Goal: Transaction & Acquisition: Purchase product/service

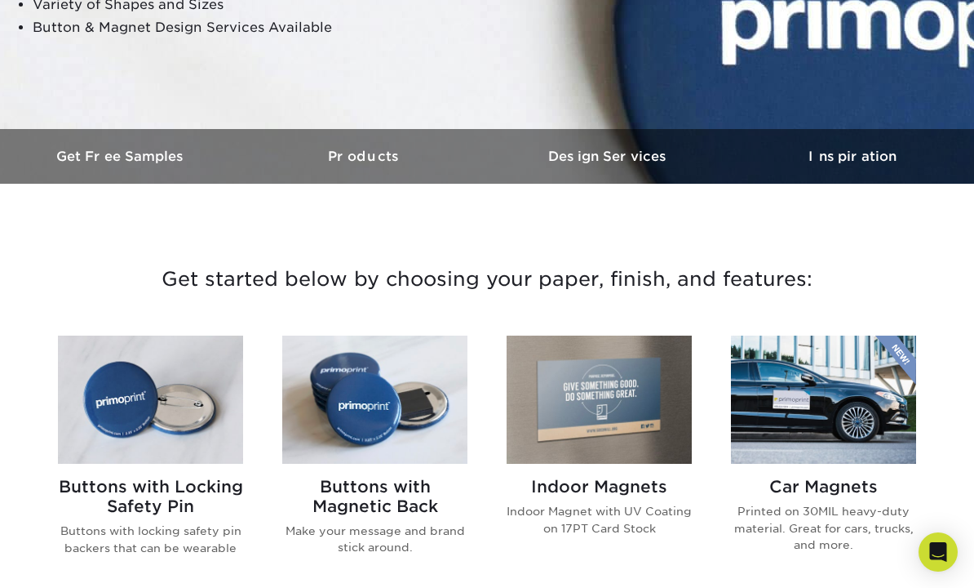
scroll to position [452, 0]
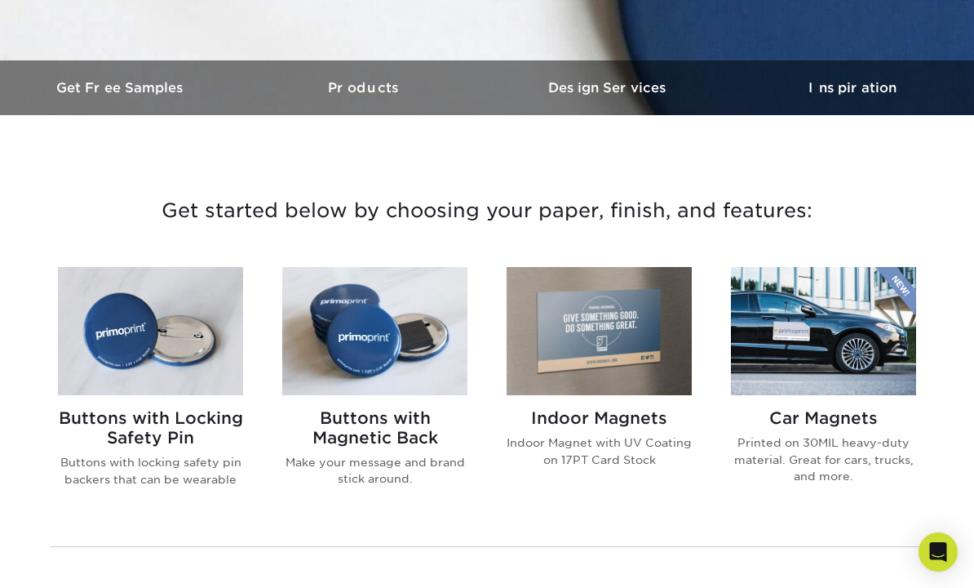
click at [397, 364] on img at bounding box center [374, 330] width 185 height 127
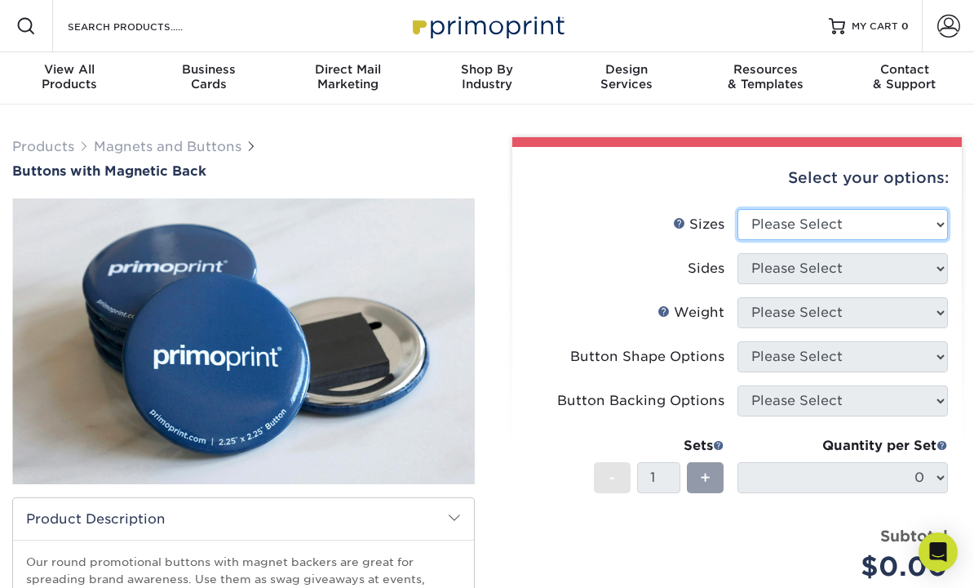
click at [793, 228] on select "Please Select 2.25" x 2.25" Round 3" x 3" Round" at bounding box center [843, 224] width 211 height 31
select select "2.25x2.25"
click at [738, 209] on select "Please Select 2.25" x 2.25" Round 3" x 3" Round" at bounding box center [843, 224] width 211 height 31
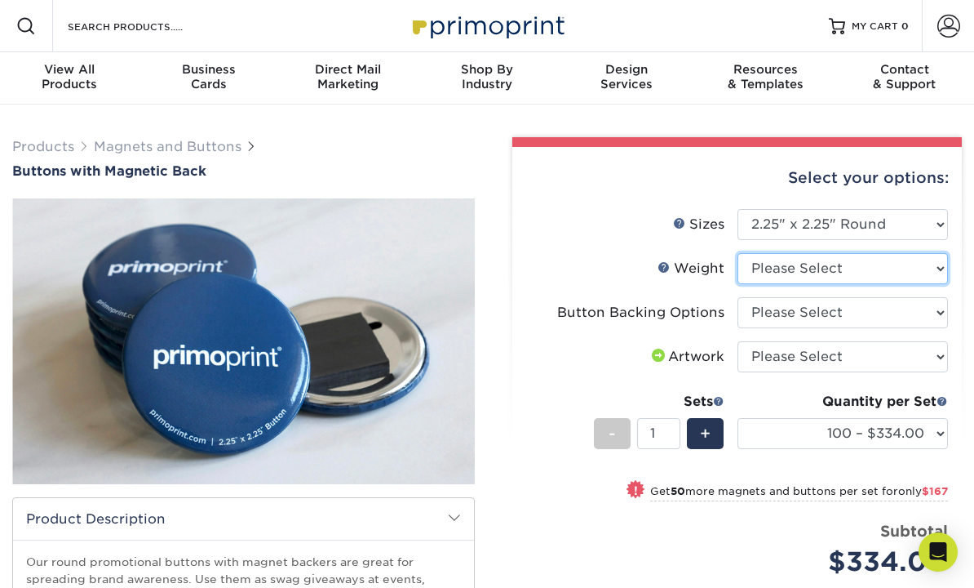
click at [789, 264] on select "Please Select 8MILPHT" at bounding box center [843, 268] width 211 height 31
select select "8MILPHT"
click at [738, 253] on select "Please Select 8MILPHT" at bounding box center [843, 268] width 211 height 31
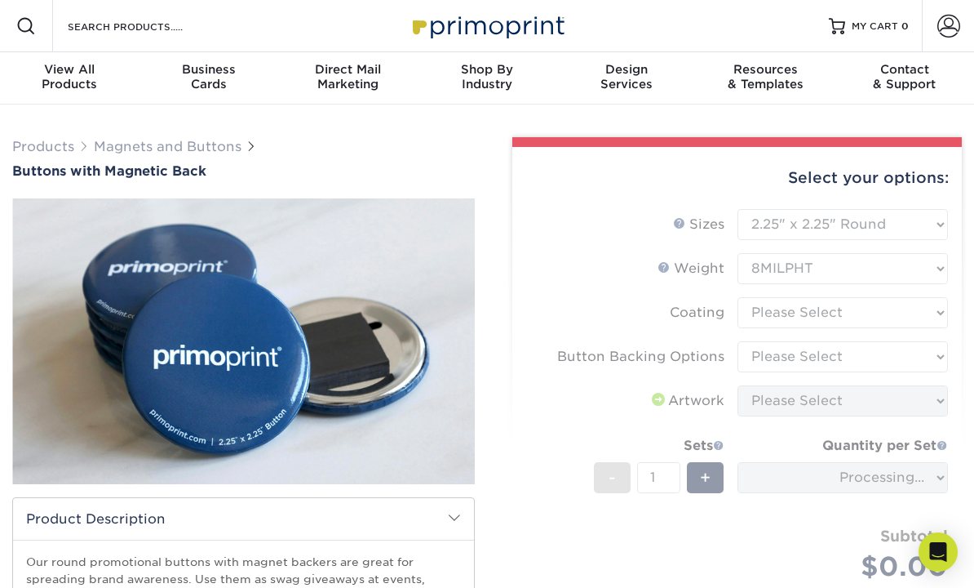
click at [783, 312] on form "Sizes Help Sizes Please Select 2.25" x 2.25" Round 3" x 3" Round" at bounding box center [738, 414] width 424 height 411
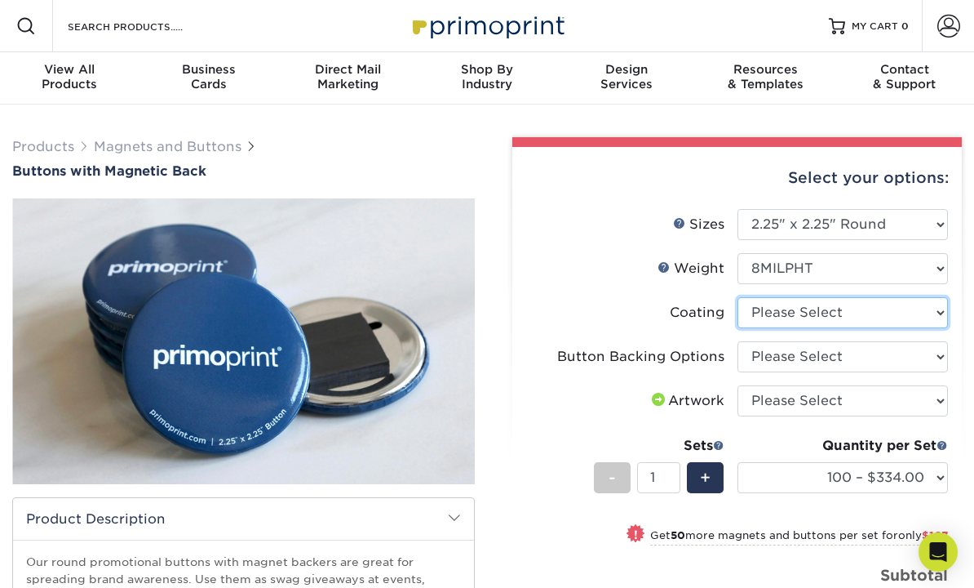
click at [783, 312] on select at bounding box center [843, 312] width 211 height 31
select select "3e7618de-abca-4bda-9f97-8b9129e913d8"
click at [738, 297] on select at bounding box center [843, 312] width 211 height 31
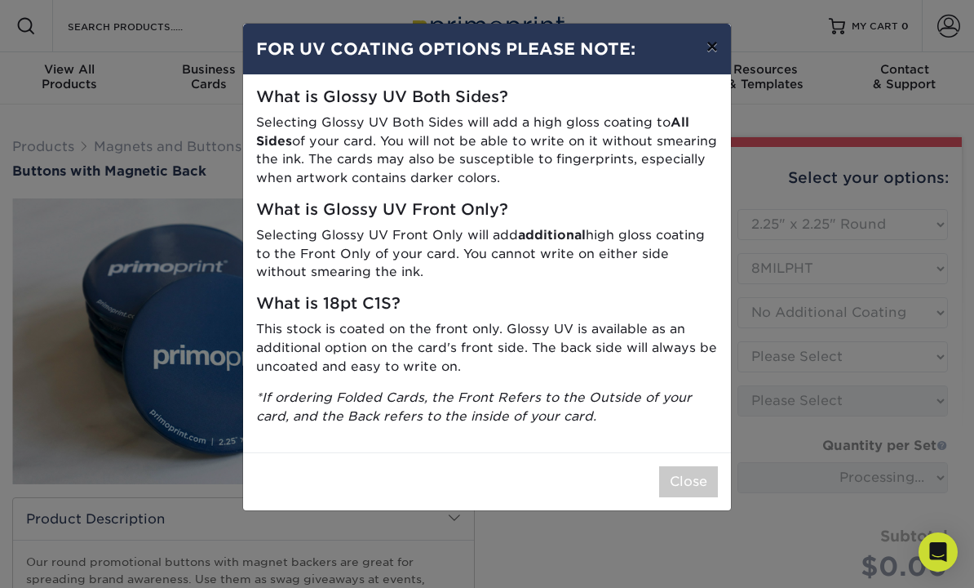
click at [711, 45] on button "×" at bounding box center [713, 47] width 38 height 46
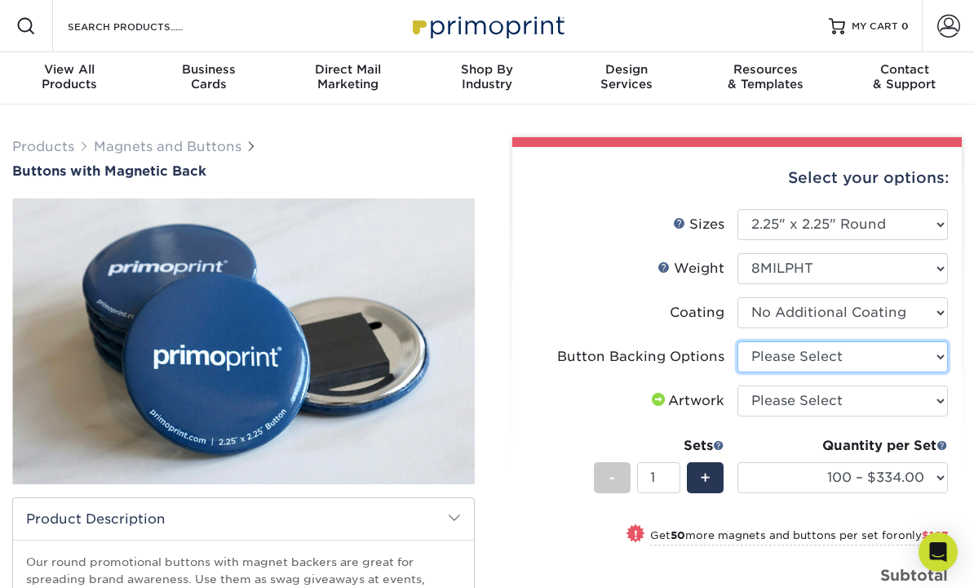
click at [812, 351] on select "Please Select Magnet Backing" at bounding box center [843, 356] width 211 height 31
select select "bef84fb0-7d5a-4679-85b0-07166b7505ad"
click at [738, 341] on select "Please Select Magnet Backing" at bounding box center [843, 356] width 211 height 31
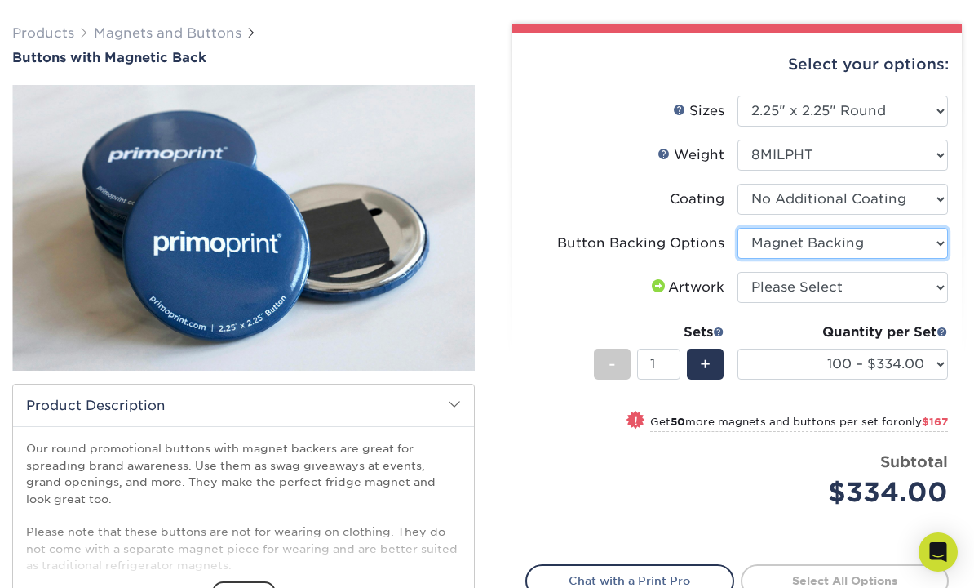
scroll to position [115, 0]
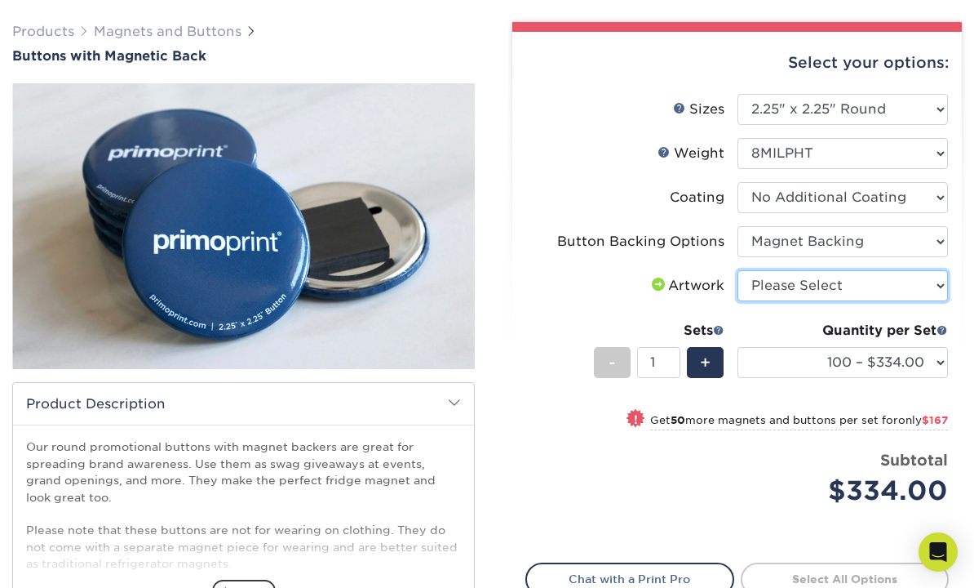
click at [796, 287] on select "Please Select I will upload files I need a design - $50" at bounding box center [843, 285] width 211 height 31
select select "upload"
click at [738, 270] on select "Please Select I will upload files I need a design - $50" at bounding box center [843, 285] width 211 height 31
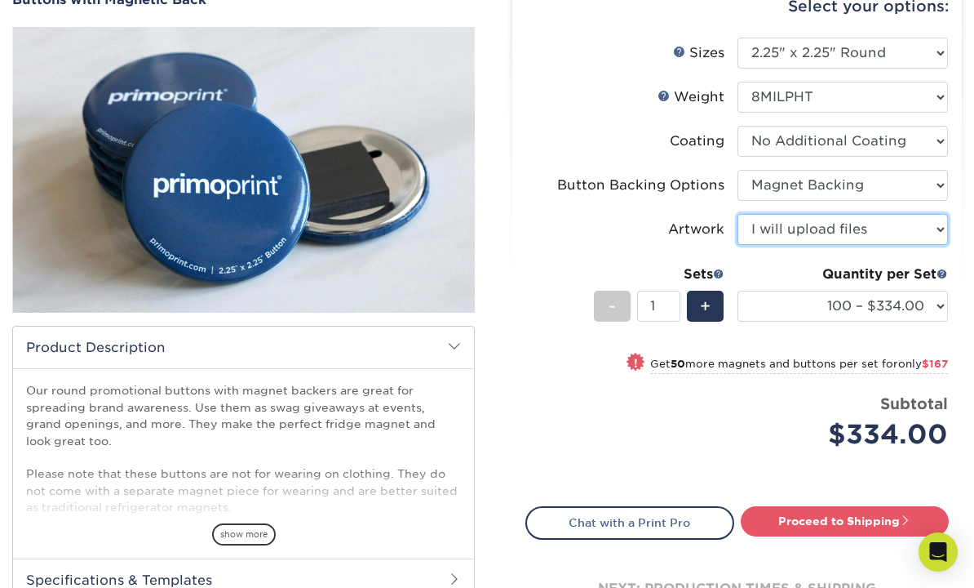
scroll to position [170, 0]
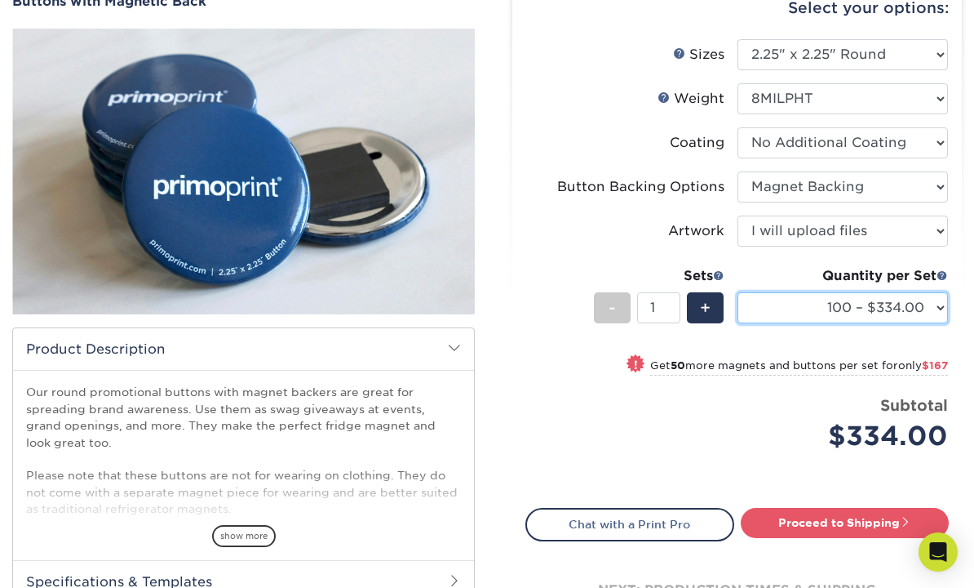
click at [796, 307] on select "100 – $334.00 150 – $501.00 200 – $668.00 250 – $766.00 500 – $1139.00 1000 – $…" at bounding box center [843, 307] width 211 height 31
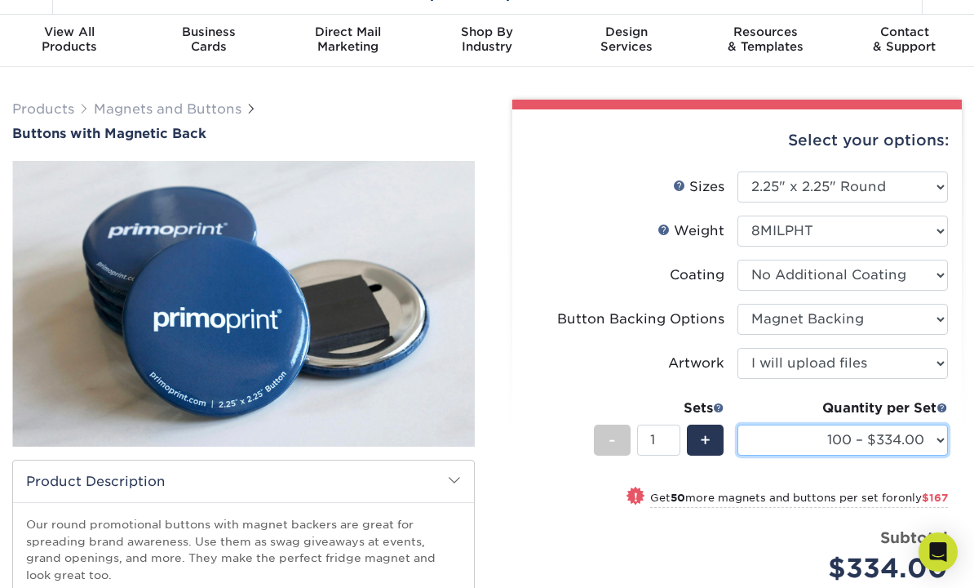
scroll to position [33, 0]
